Goal: Find specific page/section: Find specific page/section

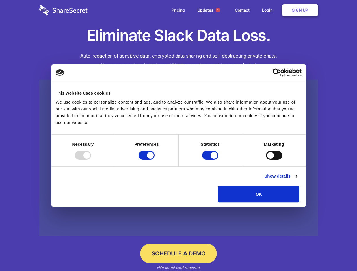
click at [91, 160] on div at bounding box center [83, 155] width 16 height 9
click at [155, 160] on input "Preferences" at bounding box center [146, 155] width 16 height 9
checkbox input "false"
click at [211, 160] on input "Statistics" at bounding box center [210, 155] width 16 height 9
checkbox input "false"
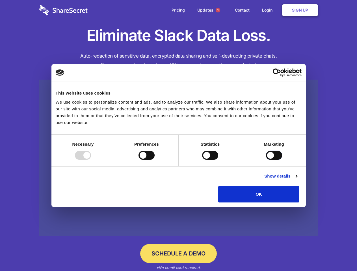
click at [266, 160] on input "Marketing" at bounding box center [274, 155] width 16 height 9
checkbox input "true"
click at [297, 180] on link "Show details" at bounding box center [280, 176] width 33 height 7
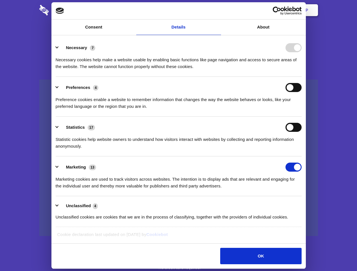
click at [301, 77] on li "Necessary 7 Necessary cookies help make a website usable by enabling basic func…" at bounding box center [179, 57] width 246 height 40
click at [218, 10] on span "1" at bounding box center [218, 10] width 5 height 5
